Goal: Task Accomplishment & Management: Complete application form

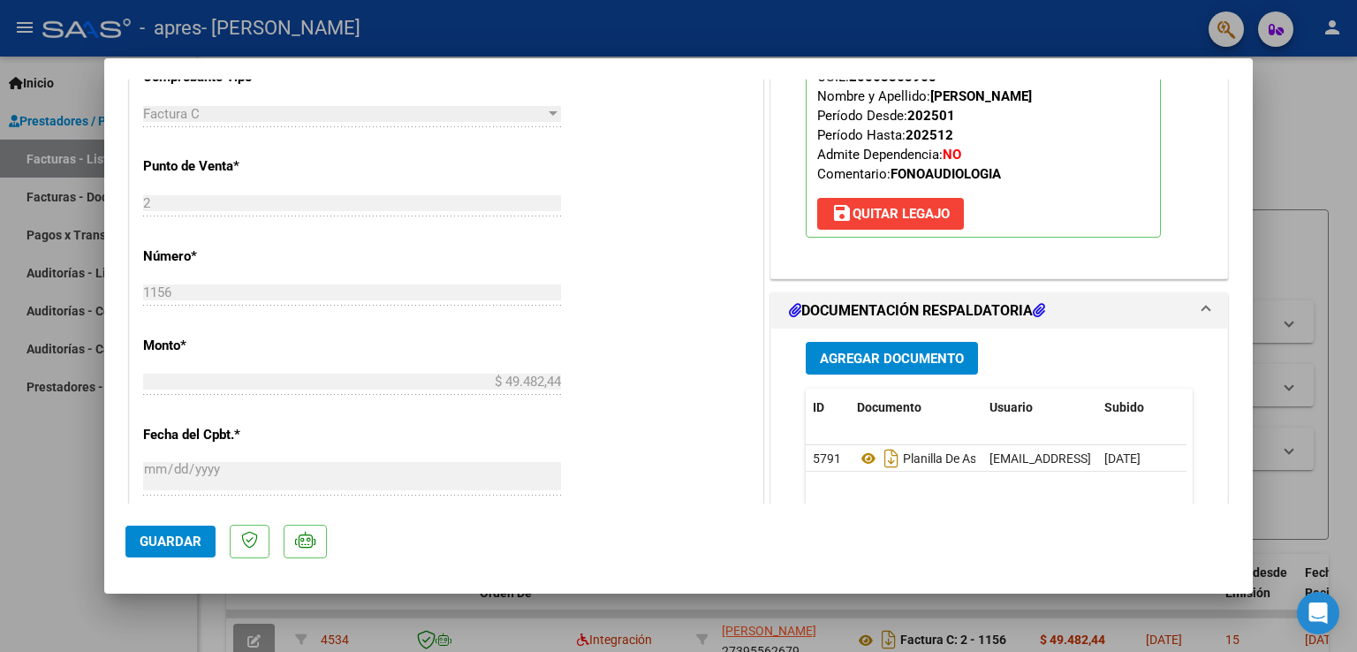
scroll to position [676, 0]
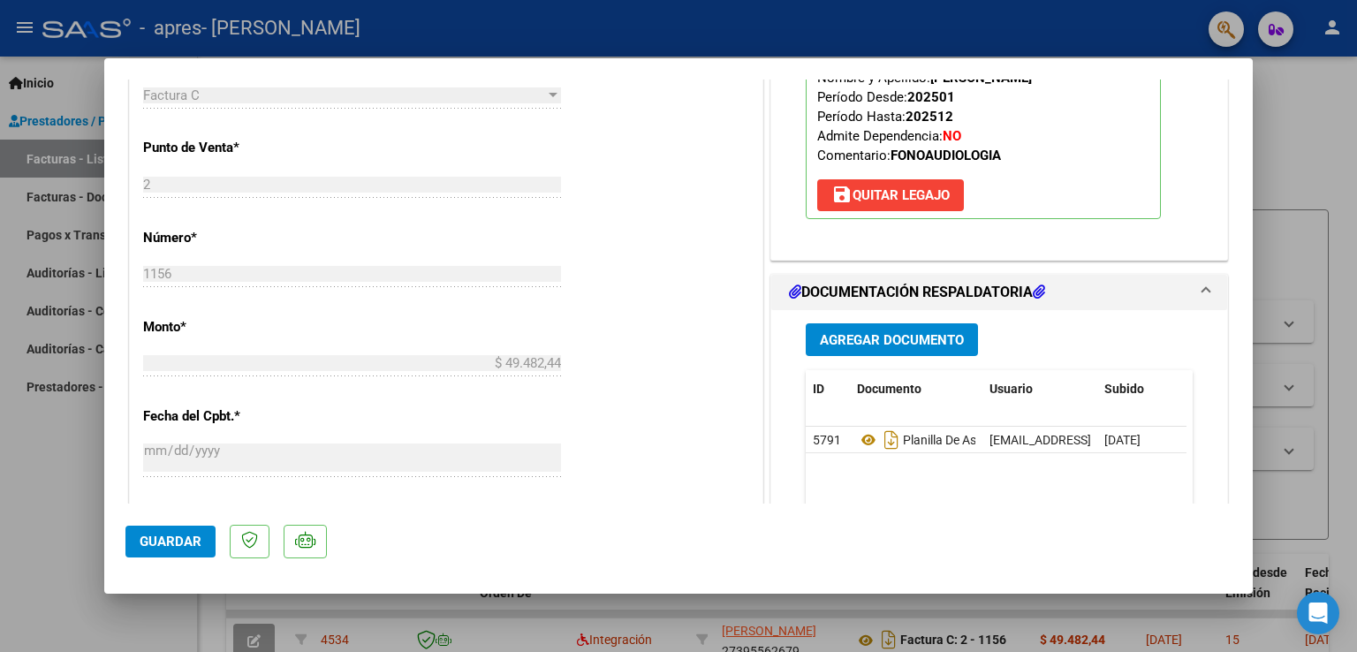
click at [859, 452] on datatable-selection "5791 Planilla De Asistencia Mes [PERSON_NAME] Fonoaudiología 2025 [EMAIL_ADDRES…" at bounding box center [996, 449] width 381 height 16
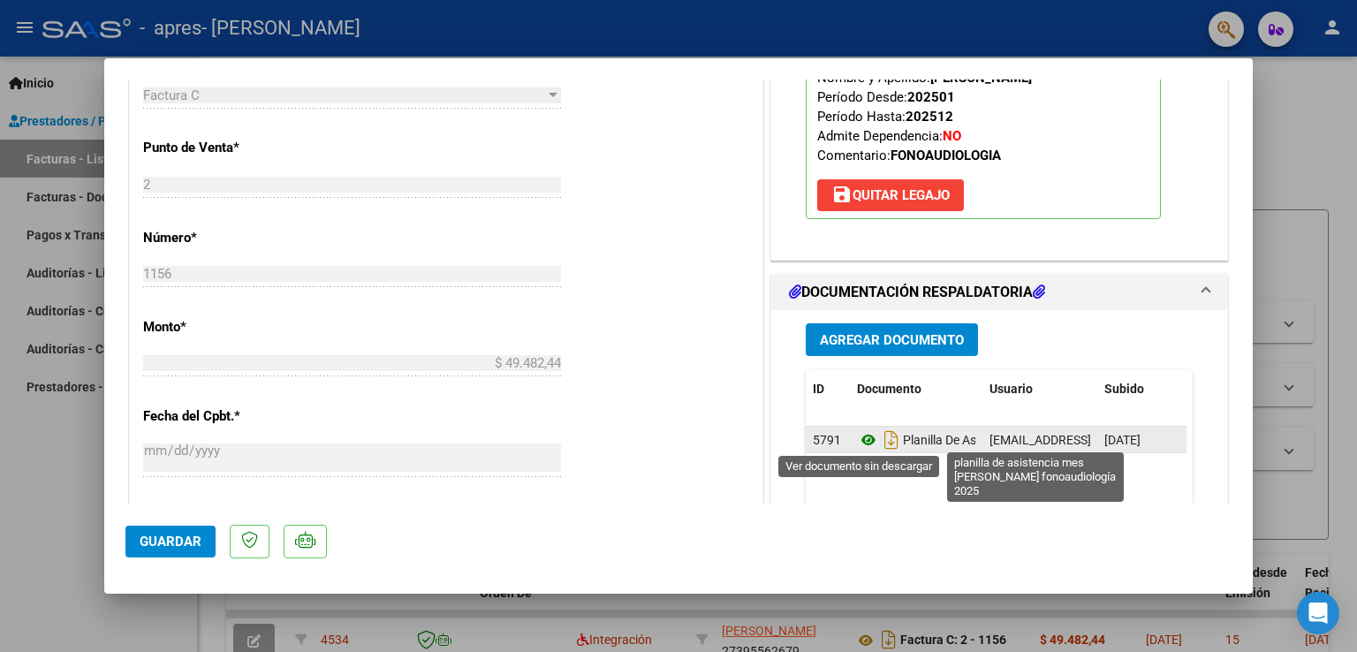
click at [862, 444] on icon at bounding box center [868, 439] width 23 height 21
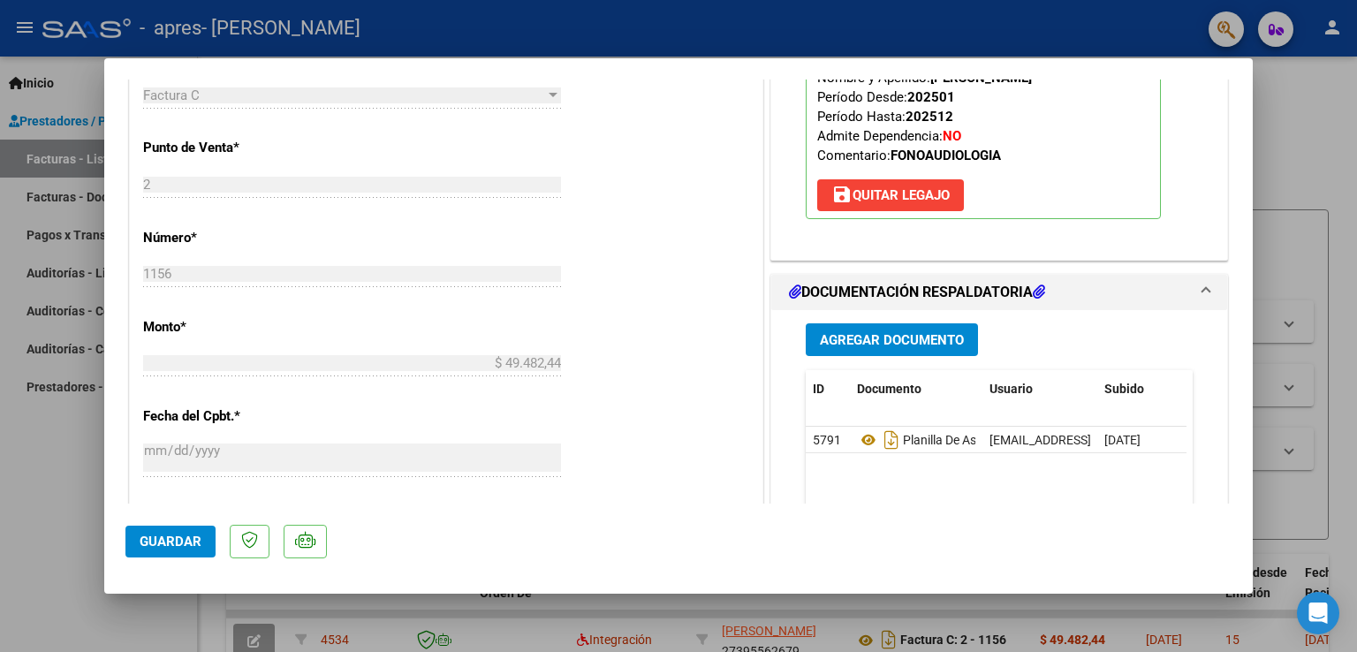
click at [820, 340] on span "Agregar Documento" at bounding box center [892, 340] width 144 height 16
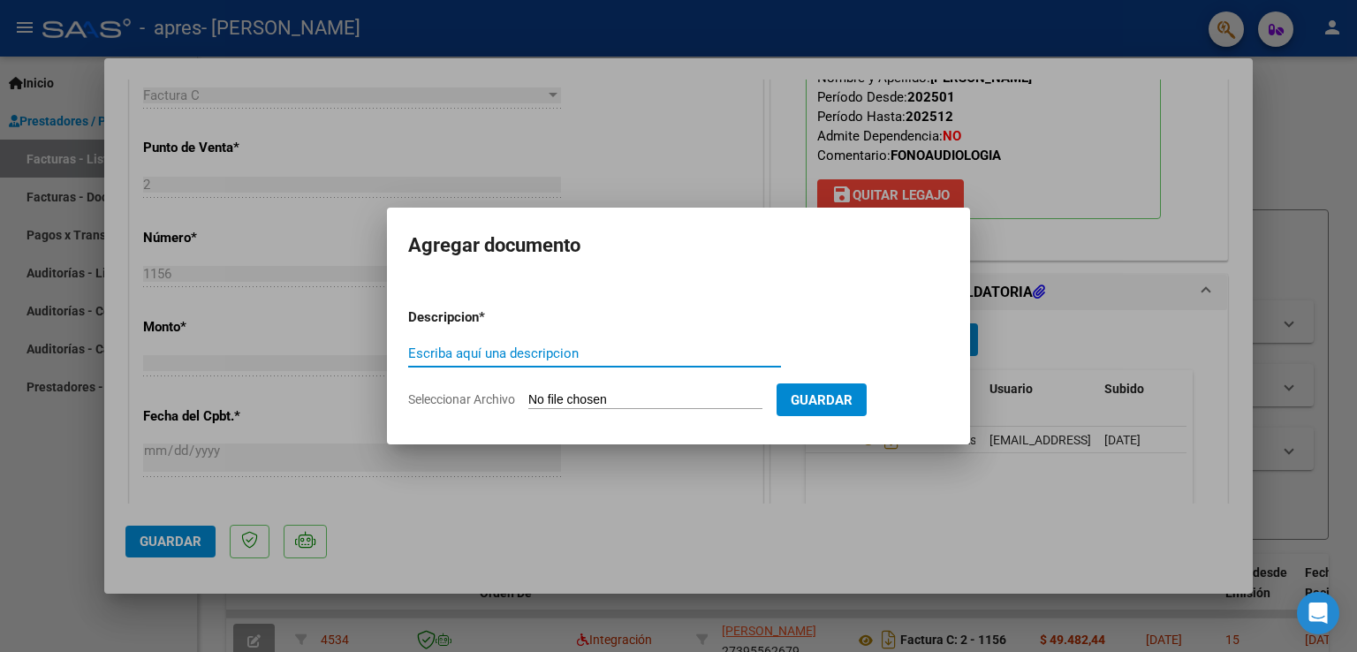
click at [561, 388] on form "Descripcion * Escriba aquí una descripcion Seleccionar Archivo Guardar" at bounding box center [678, 358] width 541 height 129
click at [601, 399] on input "Seleccionar Archivo" at bounding box center [645, 400] width 234 height 17
type input "C:\fakepath\AGOSTO [PERSON_NAME] (1)_signed.pdf"
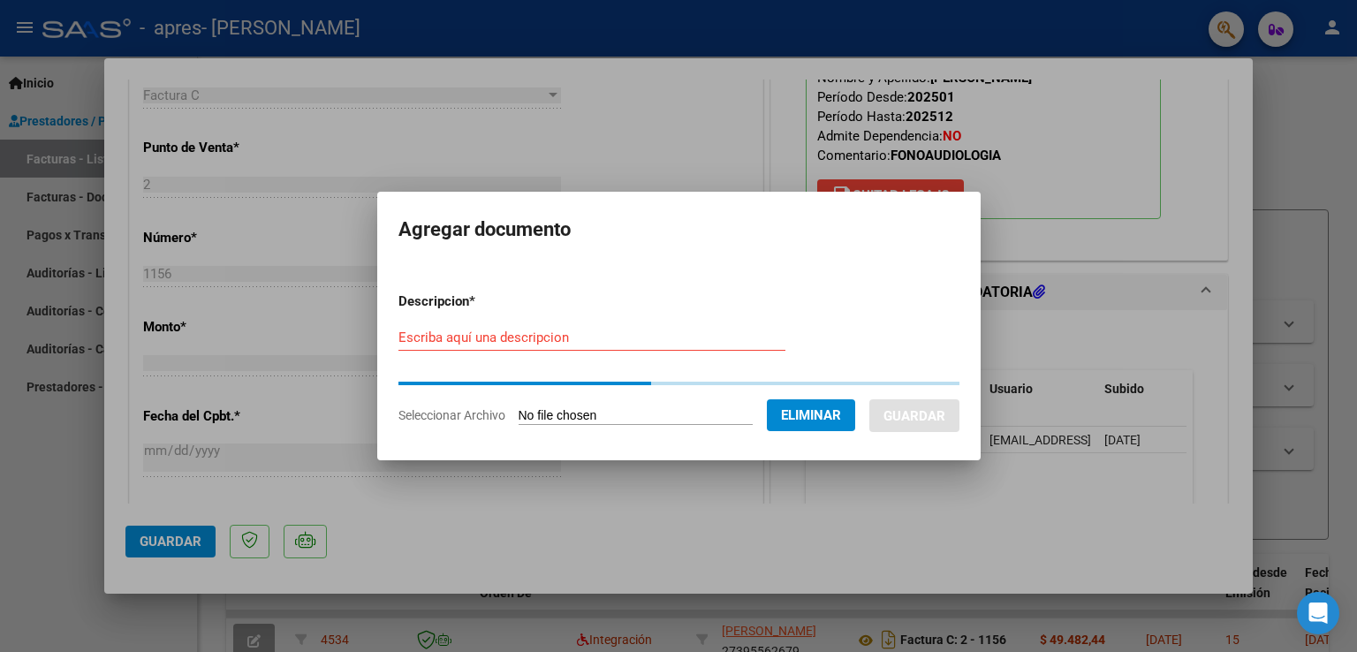
click at [510, 338] on input "Escriba aquí una descripcion" at bounding box center [592, 338] width 387 height 16
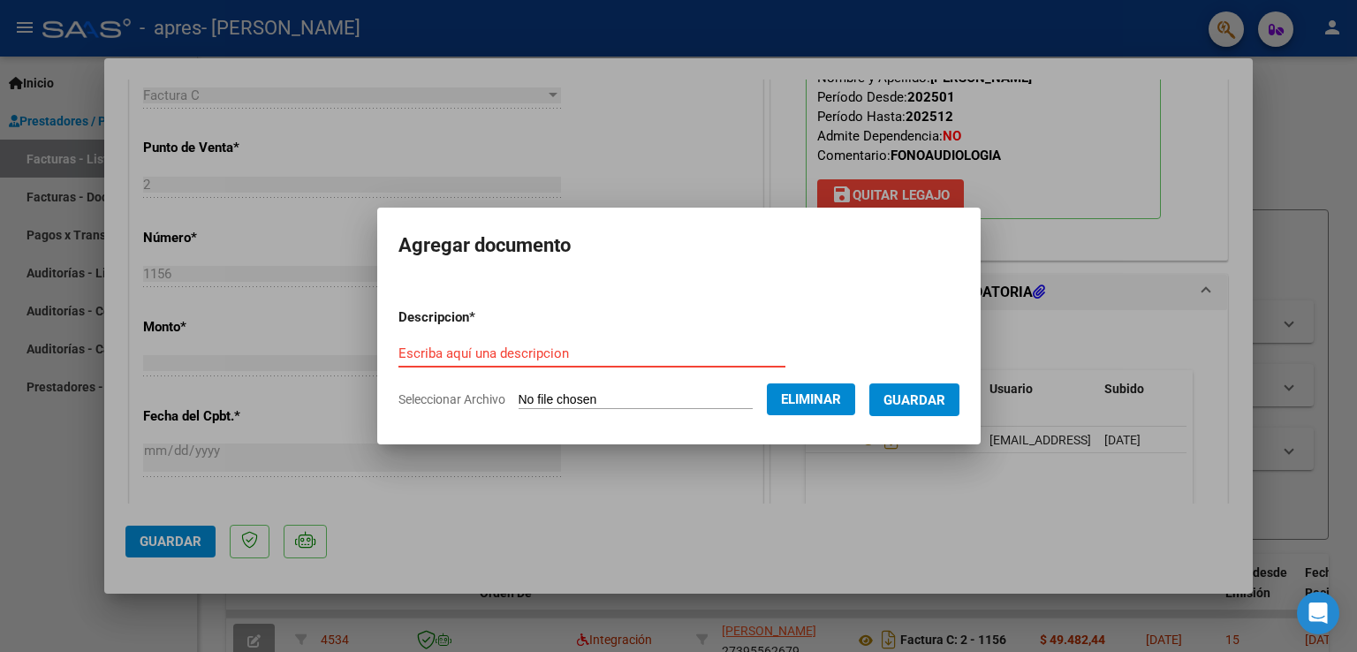
type input "a"
type input "PLANILLA DE ASISTENCIA CORREGIDA"
click at [927, 395] on span "Guardar" at bounding box center [915, 400] width 62 height 16
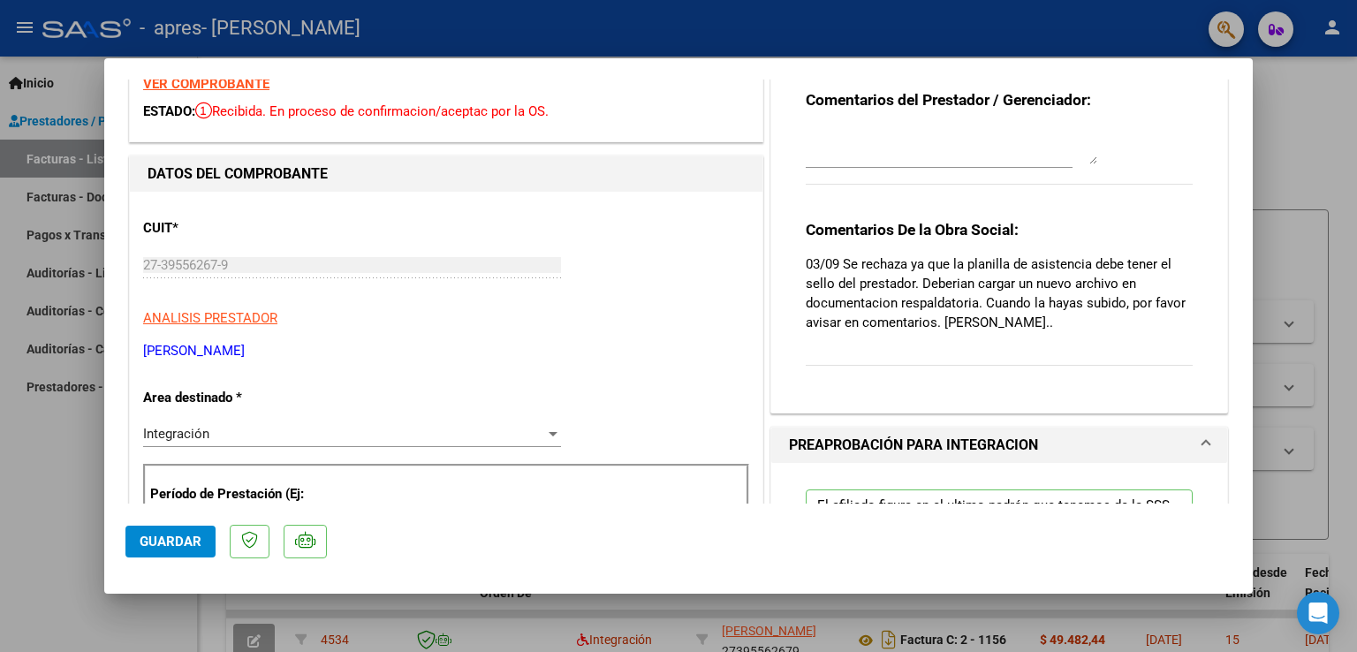
scroll to position [61, 0]
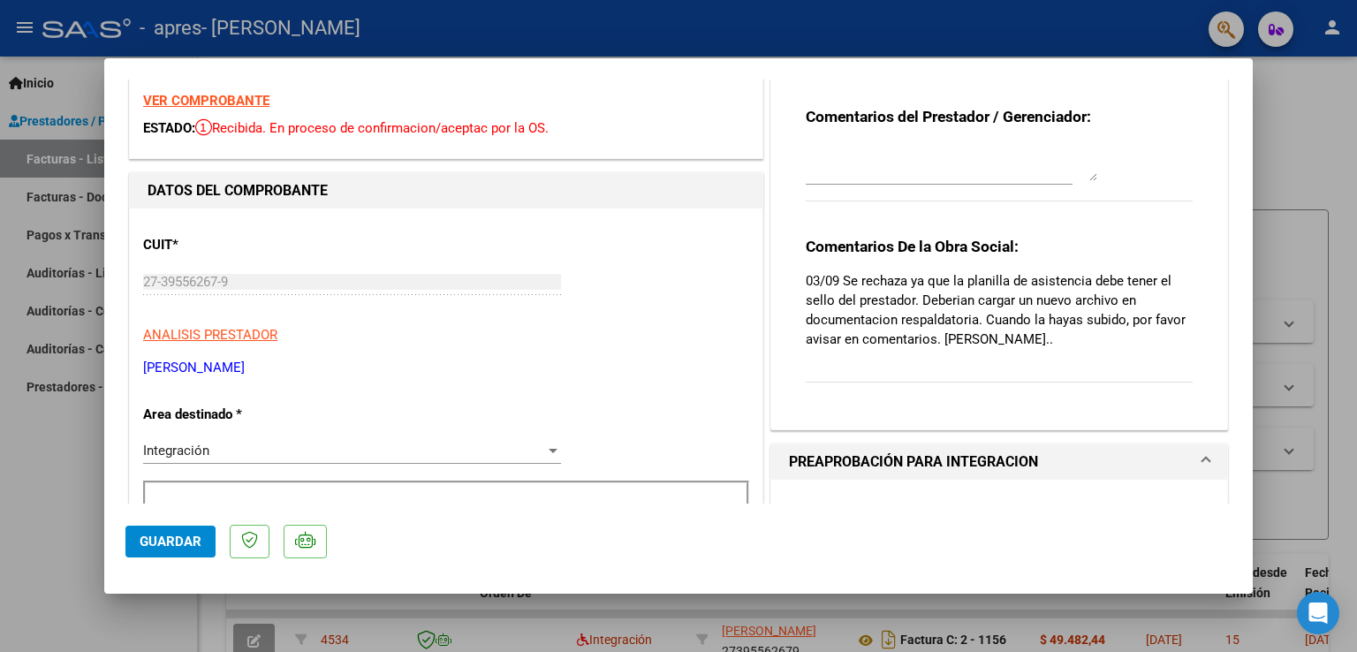
click at [912, 166] on textarea at bounding box center [952, 163] width 292 height 35
type textarea "b"
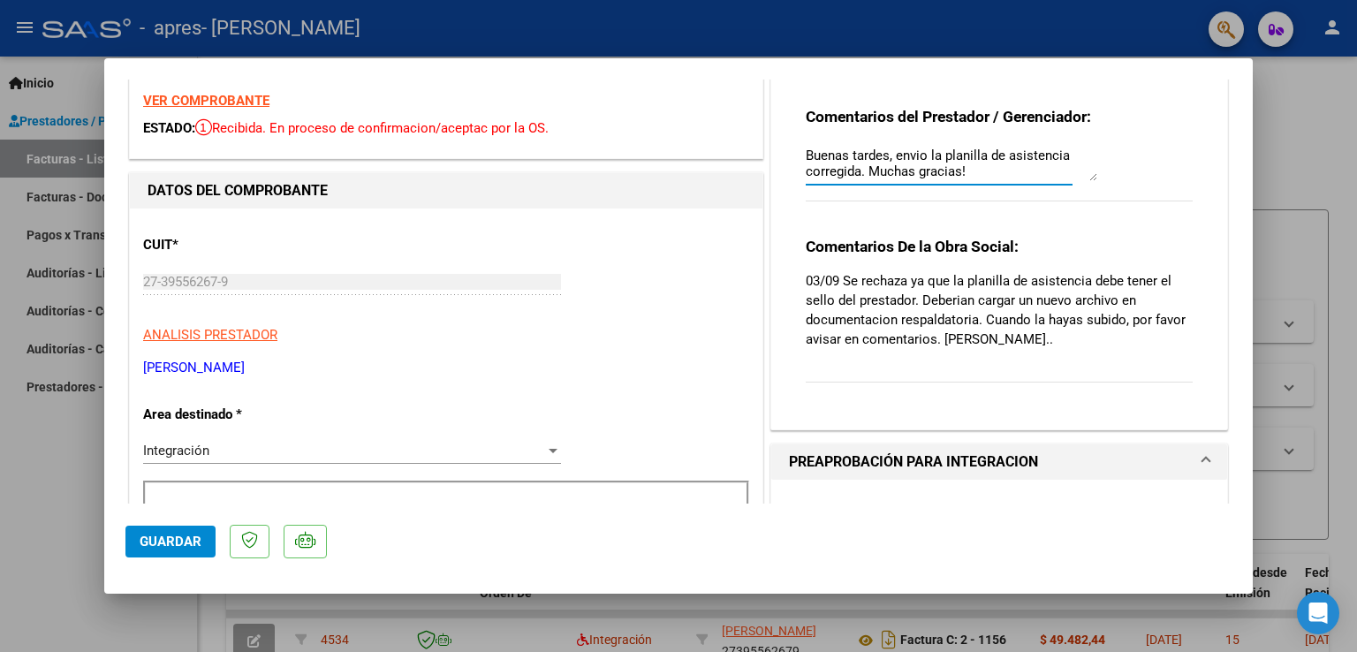
type textarea "Buenas tardes, envio la planilla de asistencia corregida. Muchas gracias!"
click at [1086, 186] on div "Comentarios del Prestador / Gerenciador: Buenas tardes, envio la planilla de as…" at bounding box center [999, 164] width 387 height 114
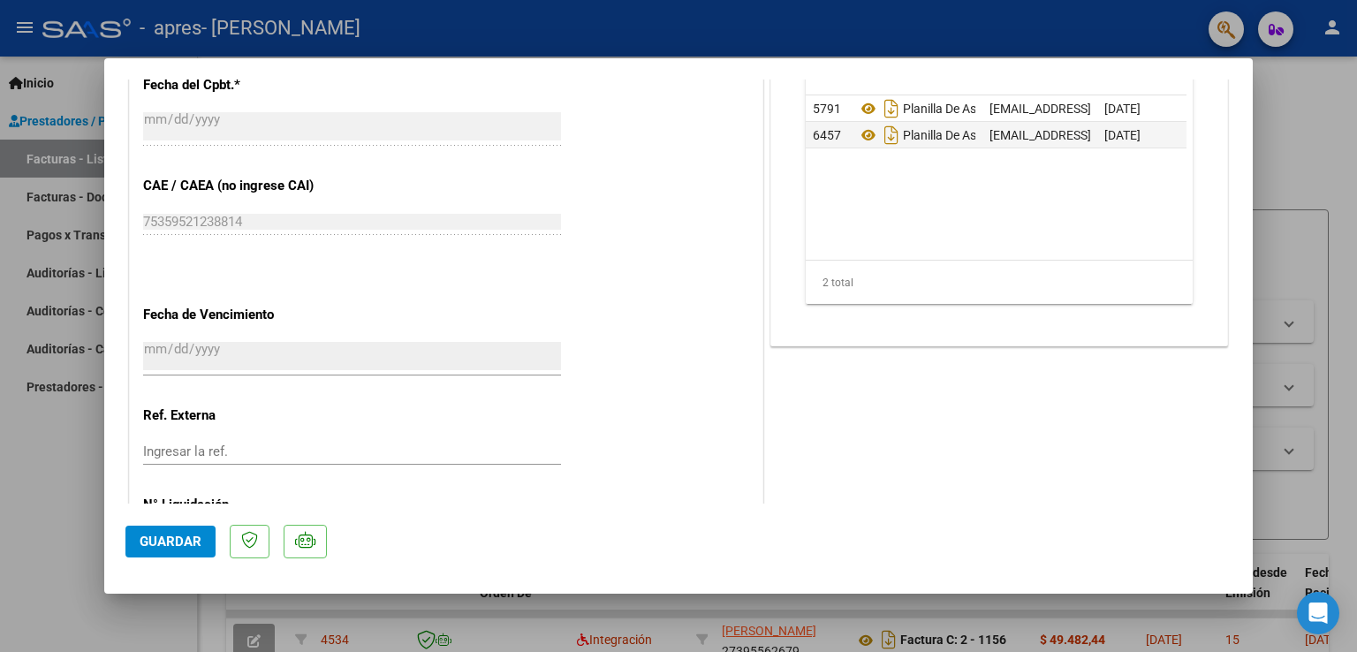
scroll to position [1091, 0]
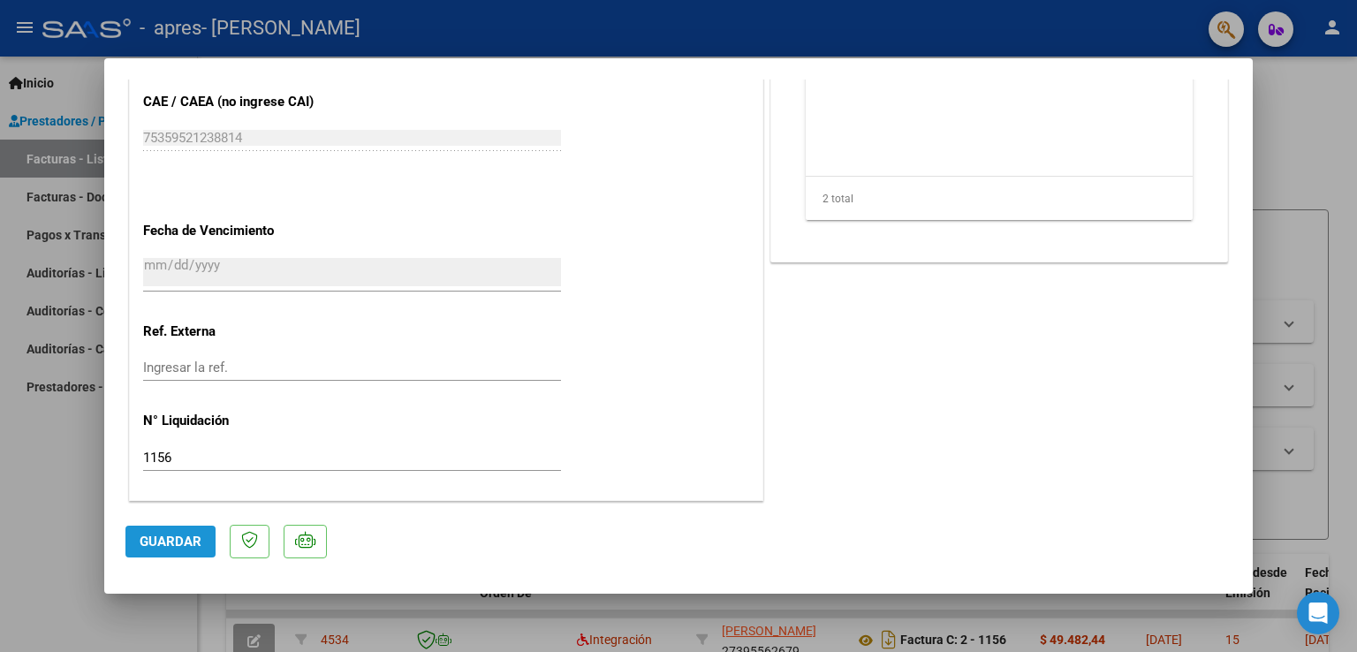
click at [195, 550] on button "Guardar" at bounding box center [170, 542] width 90 height 32
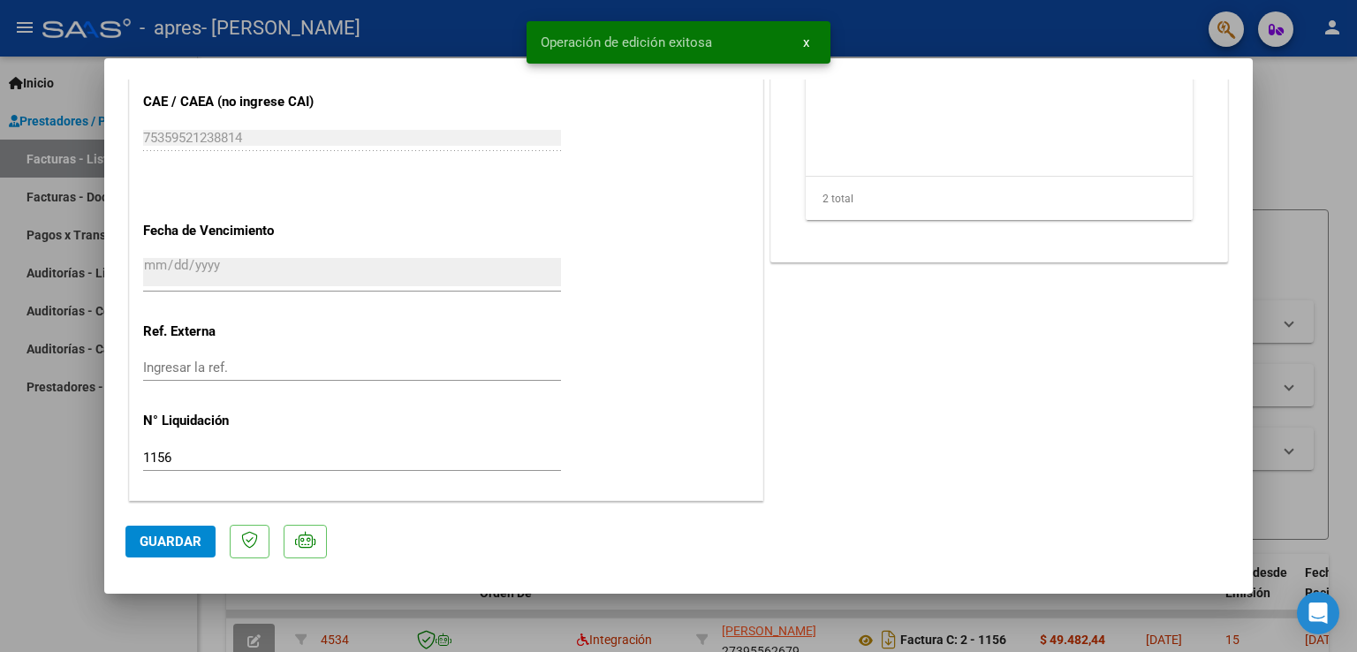
click at [809, 42] on button "x" at bounding box center [806, 43] width 34 height 32
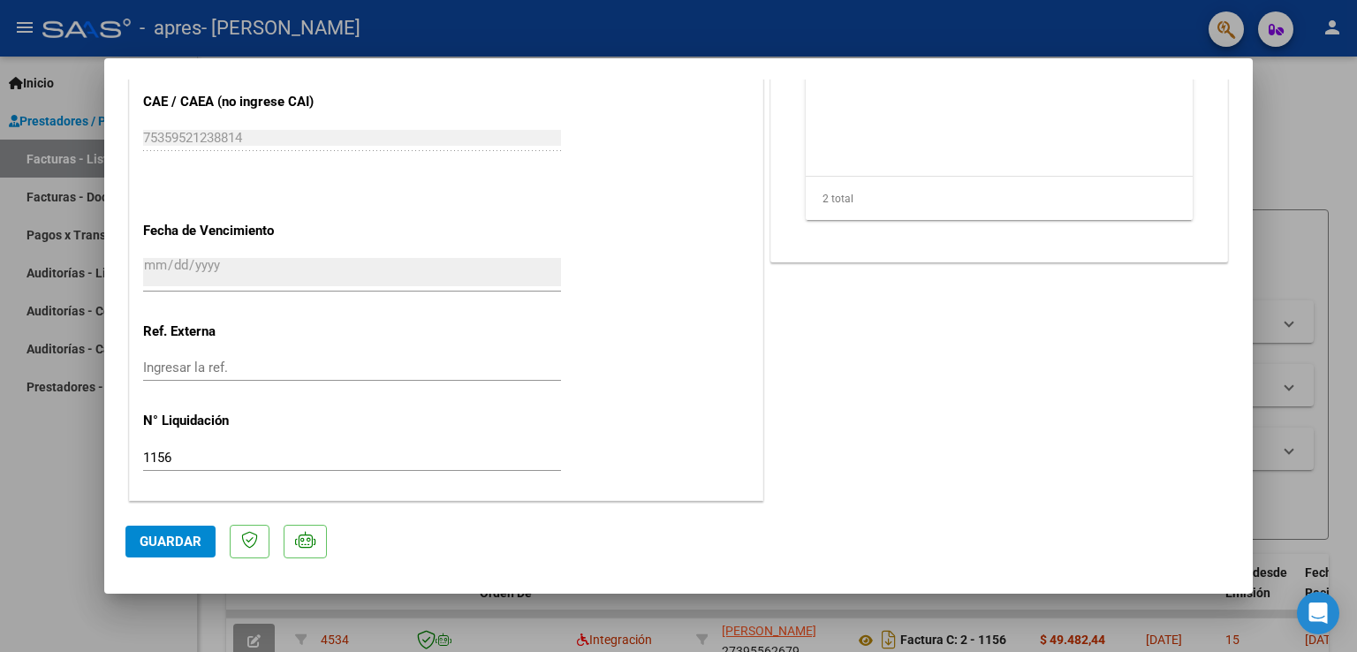
click at [1279, 209] on div at bounding box center [678, 326] width 1357 height 652
type input "$ 0,00"
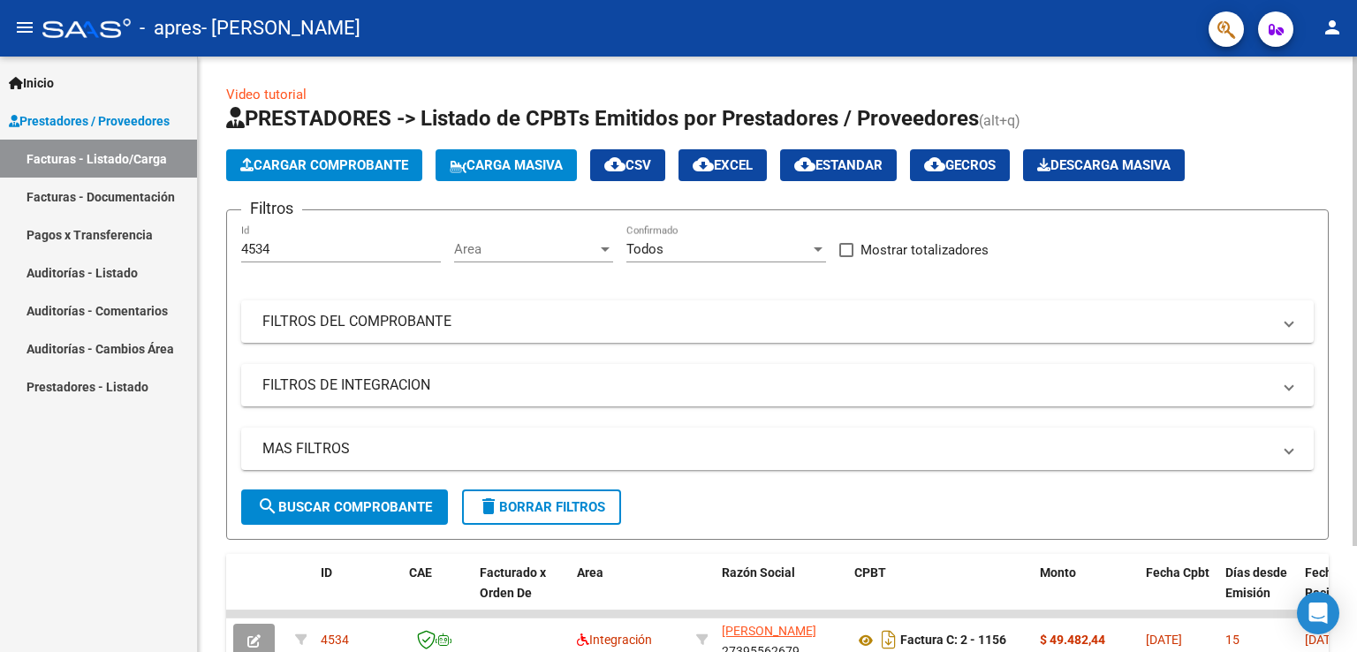
scroll to position [128, 0]
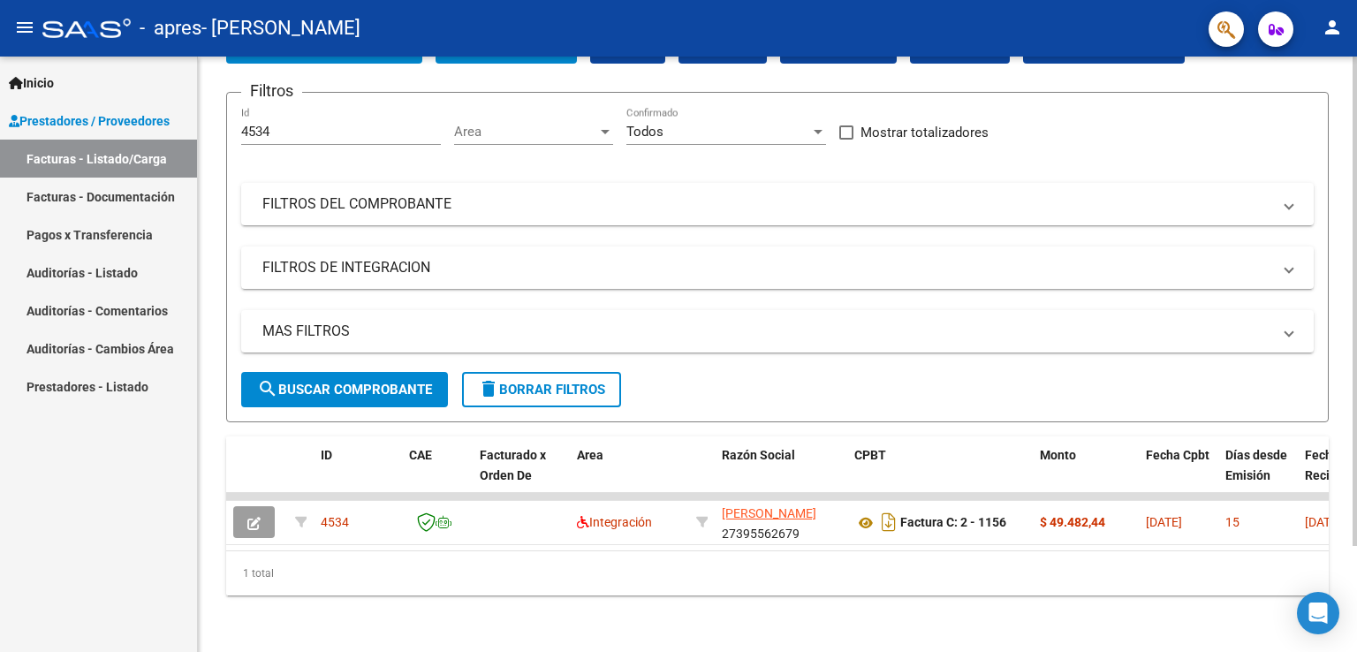
click at [1356, 528] on div at bounding box center [1355, 408] width 4 height 490
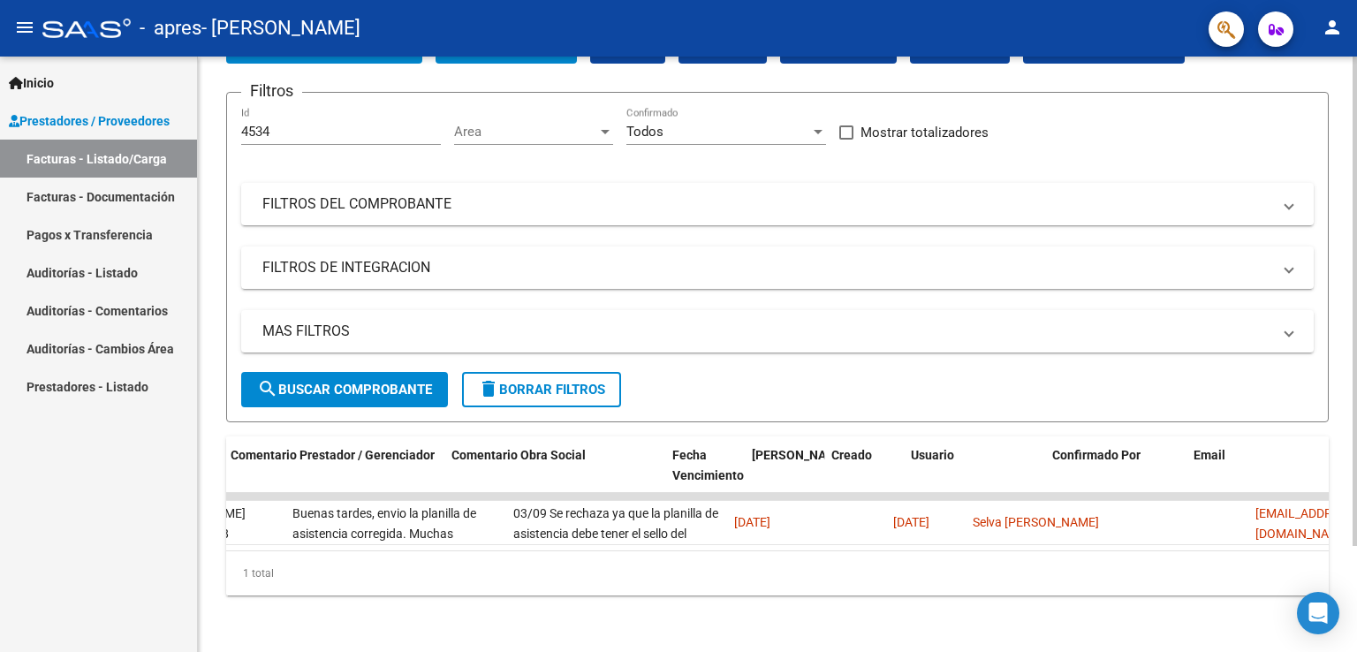
scroll to position [0, 2623]
